Goal: Transaction & Acquisition: Purchase product/service

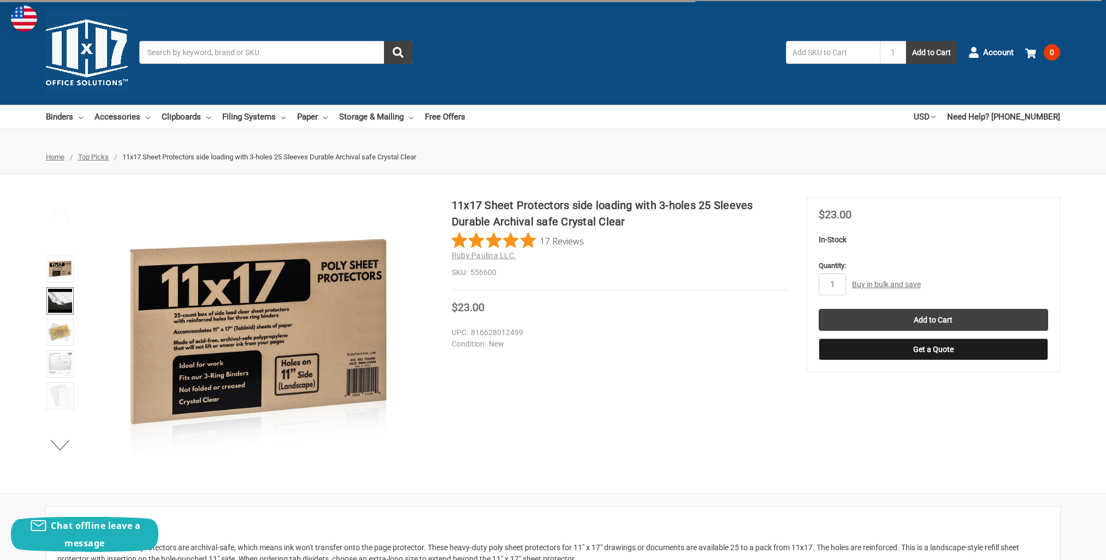
scroll to position [55, 0]
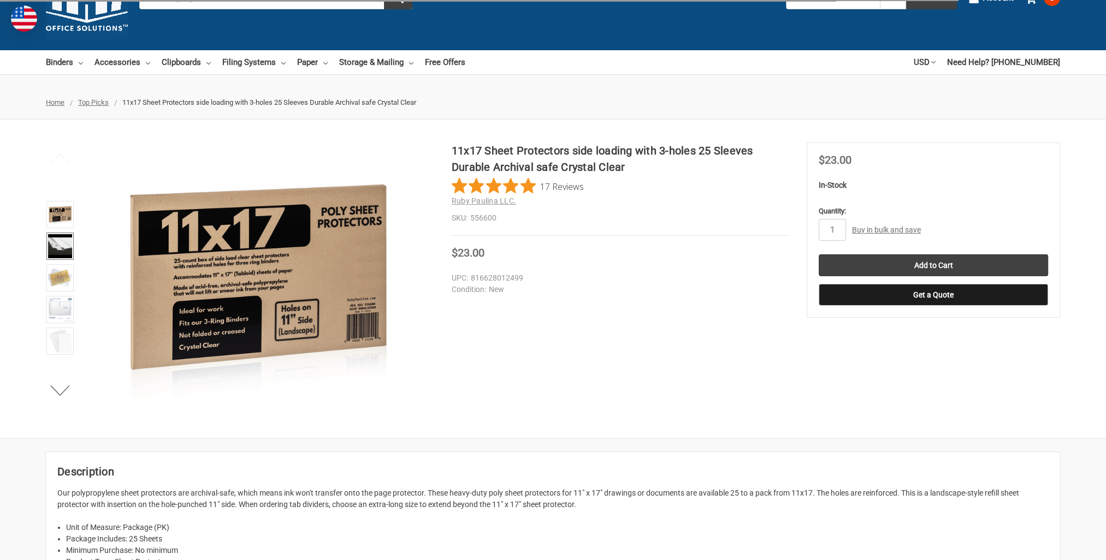
drag, startPoint x: 0, startPoint y: 0, endPoint x: 55, endPoint y: 252, distance: 258.3
click at [55, 252] on img at bounding box center [60, 246] width 24 height 24
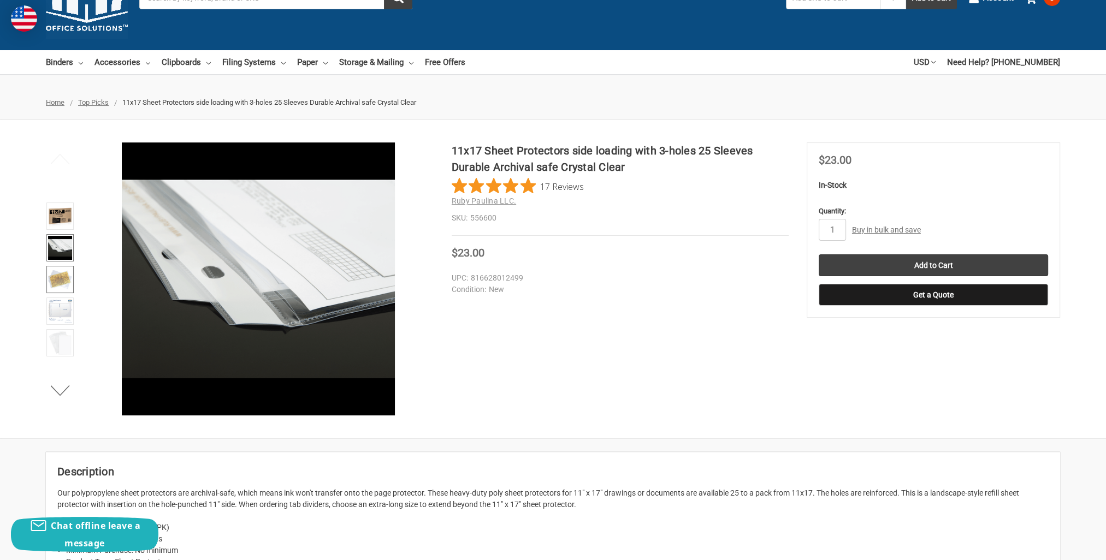
click at [55, 272] on img at bounding box center [60, 280] width 24 height 24
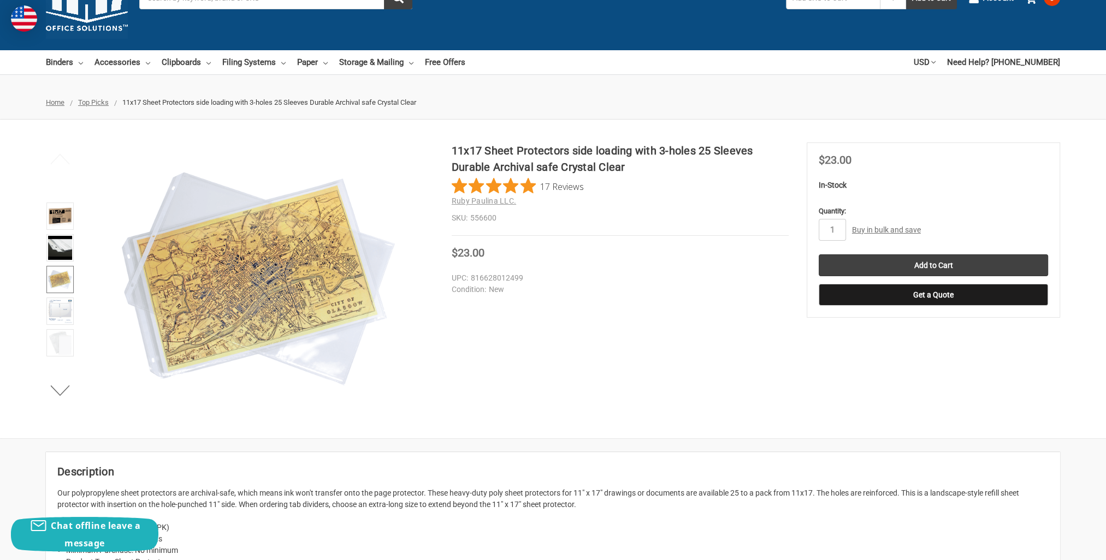
click at [55, 291] on link at bounding box center [59, 279] width 27 height 27
click at [58, 303] on img at bounding box center [60, 311] width 24 height 24
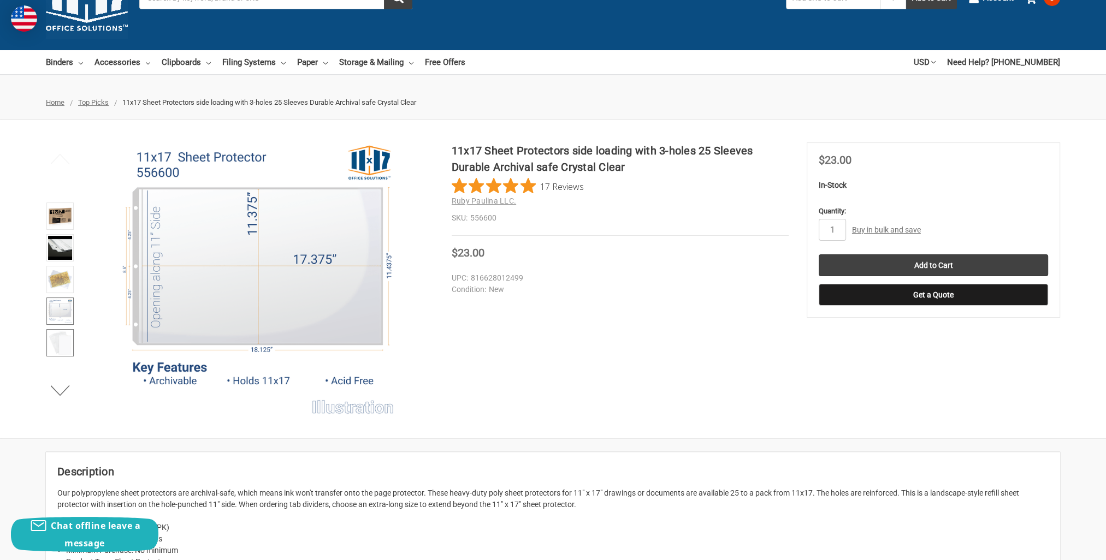
click at [63, 334] on img at bounding box center [60, 343] width 24 height 24
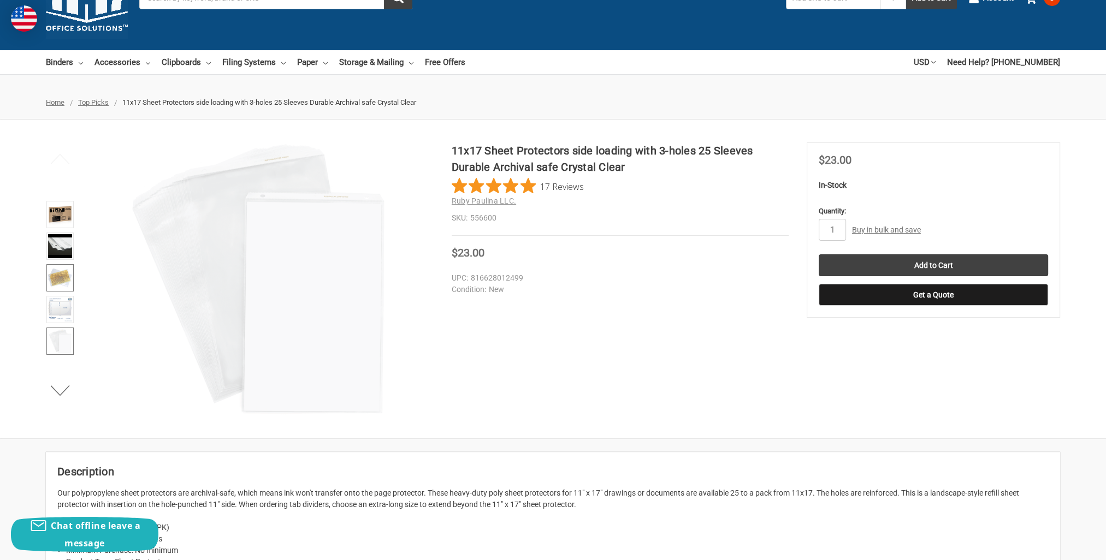
click at [52, 283] on img at bounding box center [60, 278] width 24 height 24
